Goal: Transaction & Acquisition: Subscribe to service/newsletter

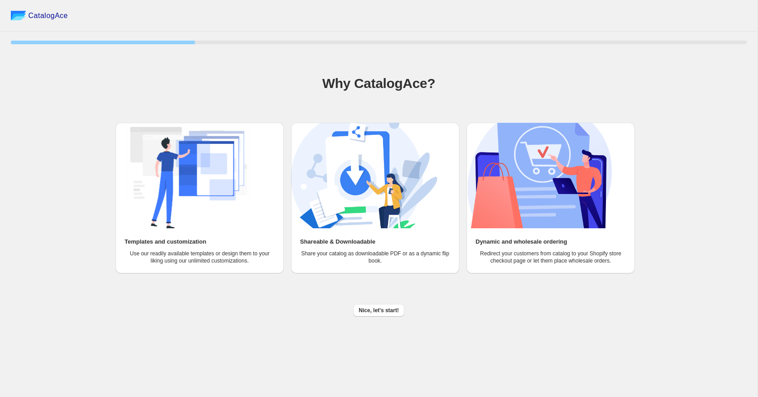
click at [382, 309] on span "Nice, let's start!" at bounding box center [379, 310] width 40 height 7
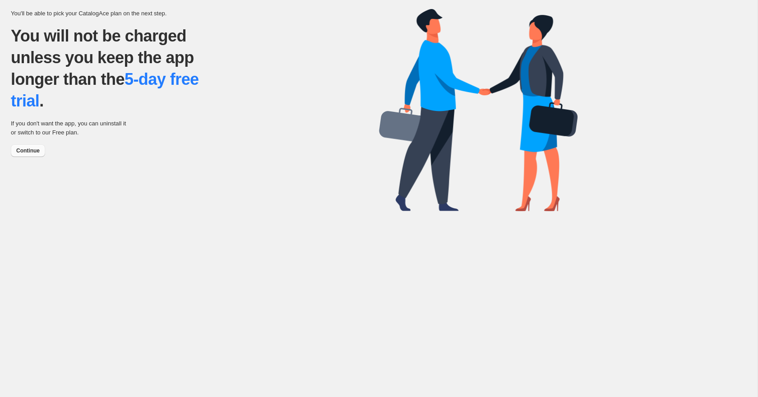
click at [38, 151] on span "Continue" at bounding box center [27, 150] width 23 height 7
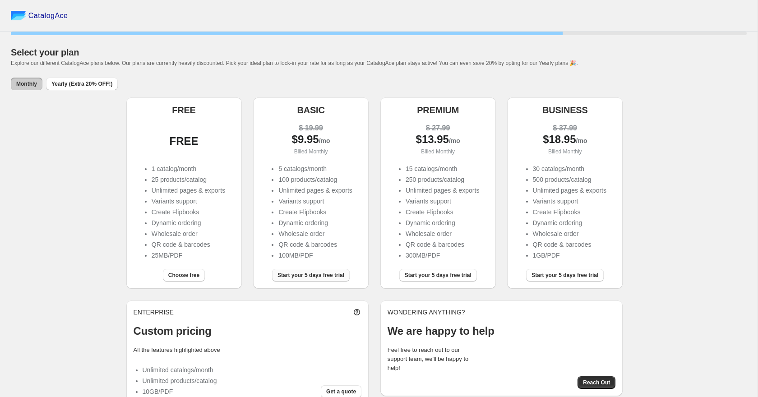
click at [296, 273] on span "Start your 5 days free trial" at bounding box center [310, 275] width 67 height 7
